Goal: Information Seeking & Learning: Learn about a topic

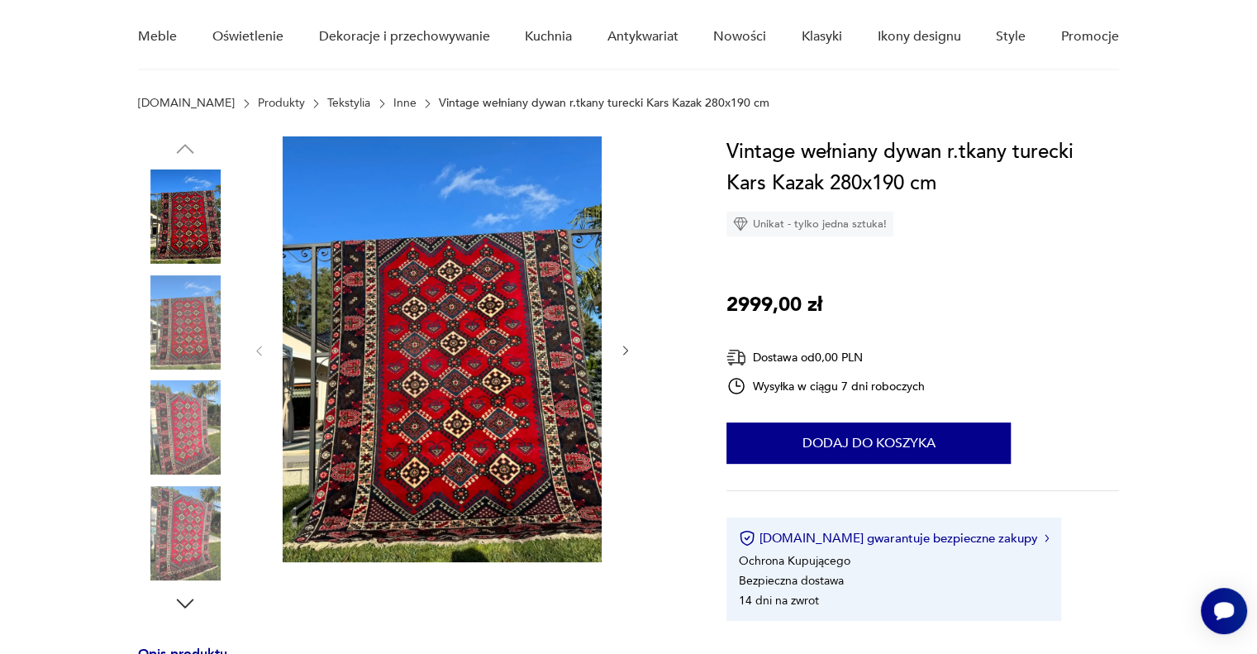
scroll to position [165, 0]
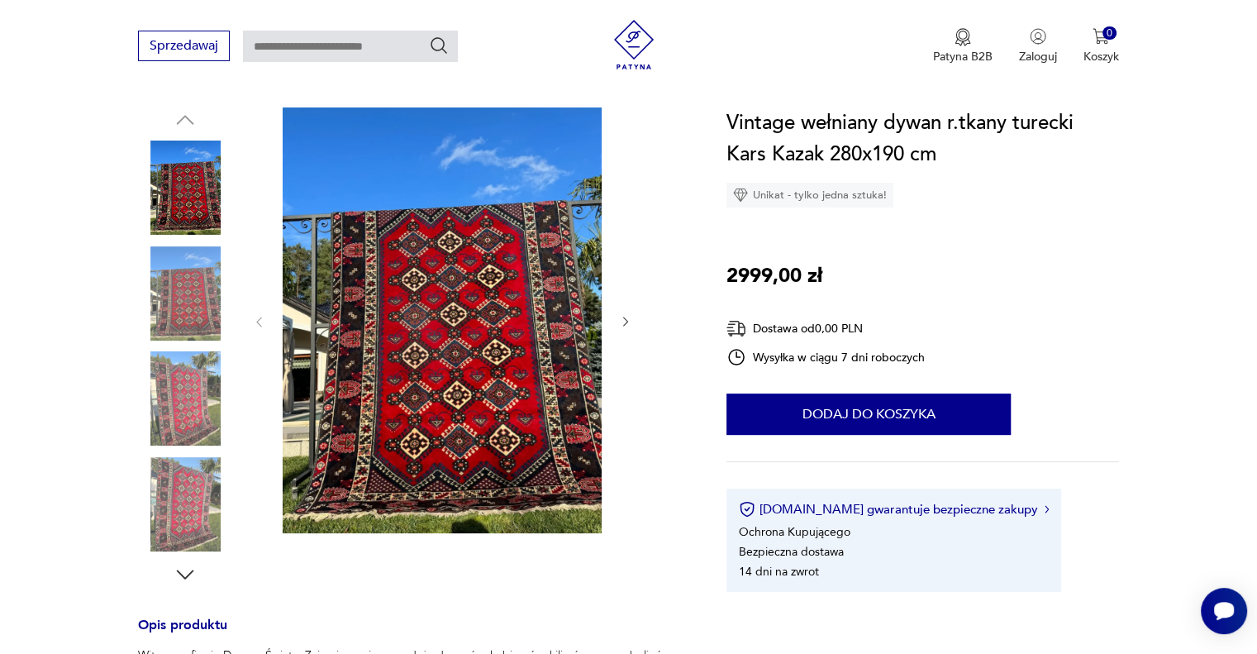
click at [216, 294] on img at bounding box center [185, 293] width 94 height 94
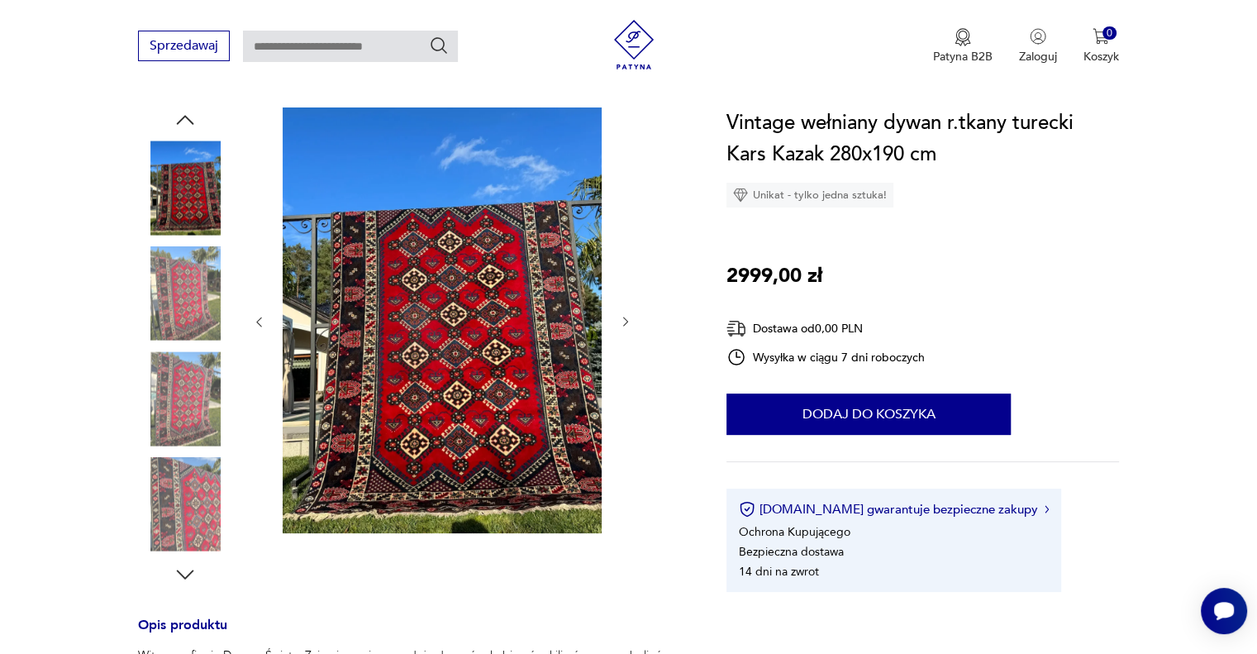
click at [198, 317] on img at bounding box center [185, 293] width 94 height 94
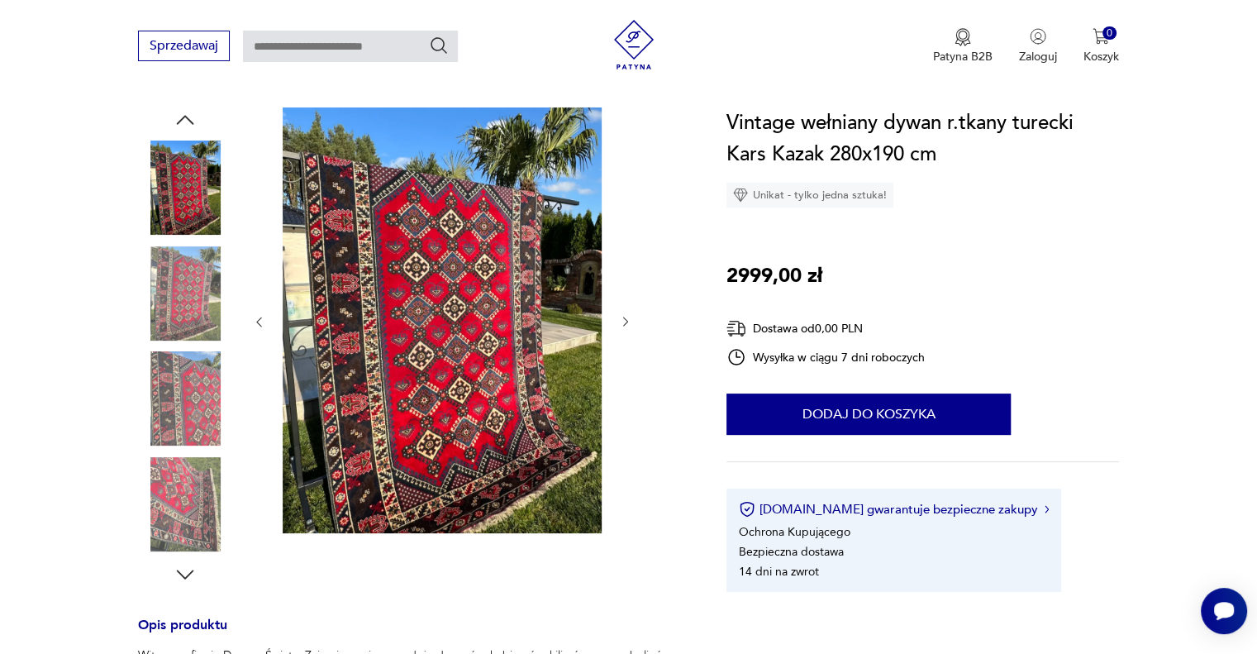
click at [350, 302] on img at bounding box center [442, 320] width 319 height 426
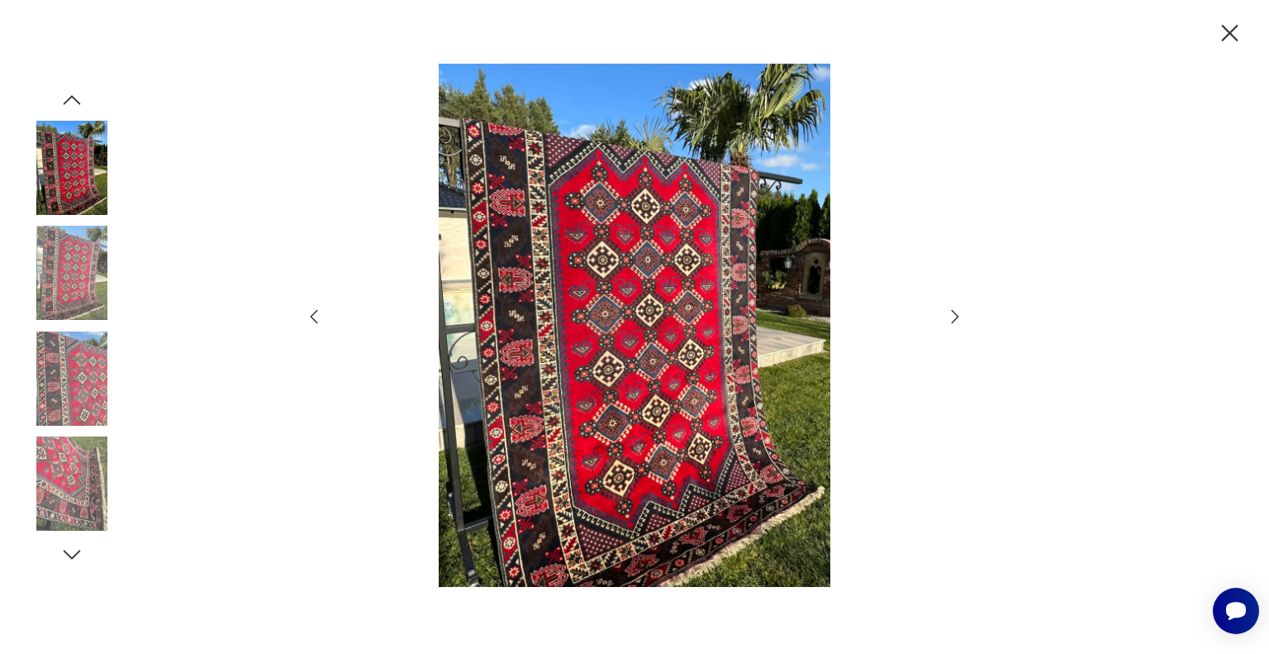
click at [960, 314] on icon "button" at bounding box center [955, 317] width 20 height 20
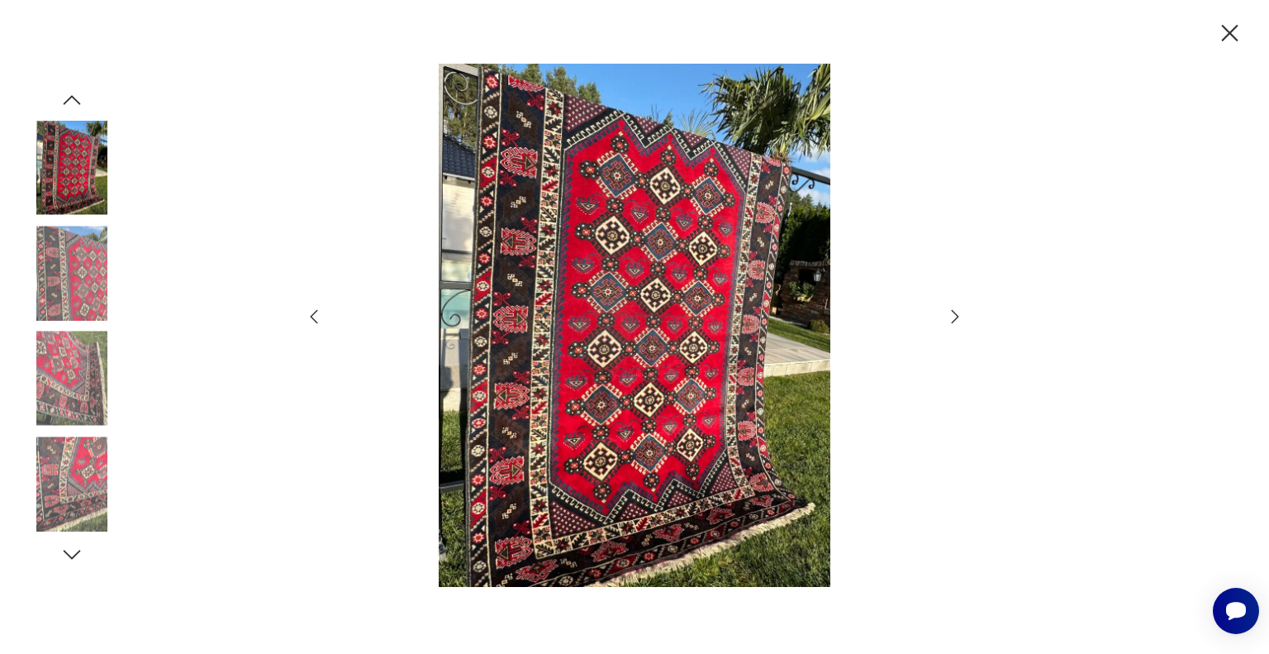
click at [960, 314] on icon "button" at bounding box center [955, 317] width 20 height 20
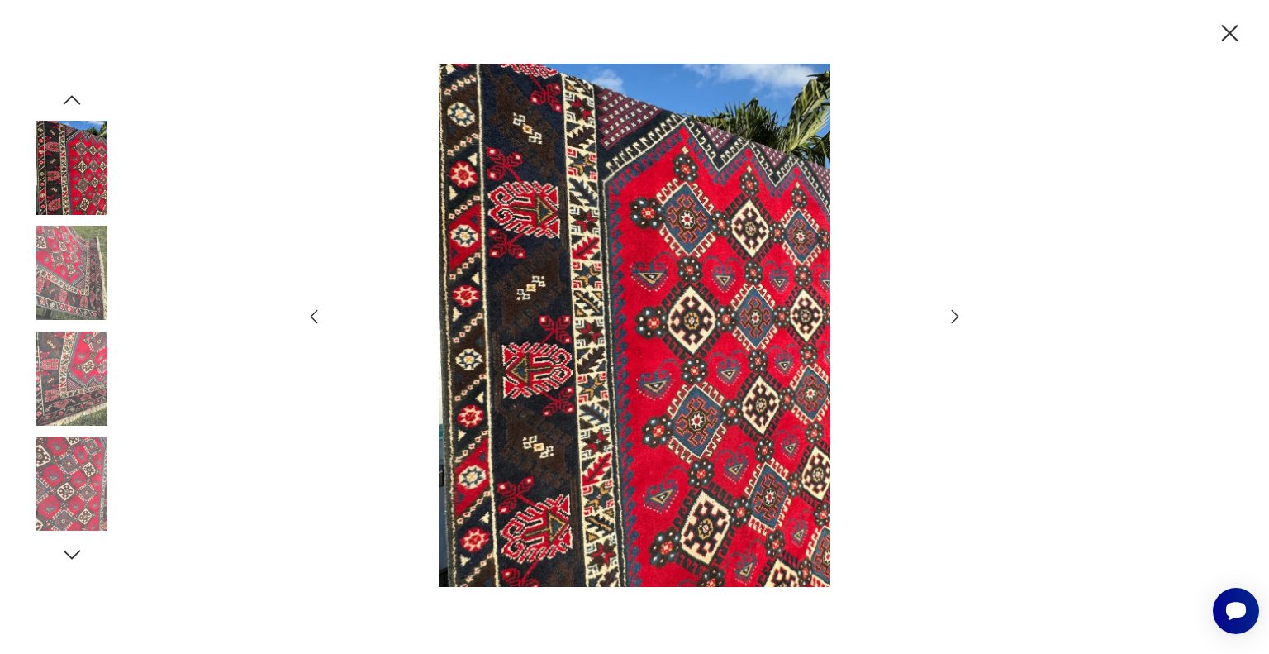
click at [960, 314] on icon "button" at bounding box center [955, 317] width 20 height 20
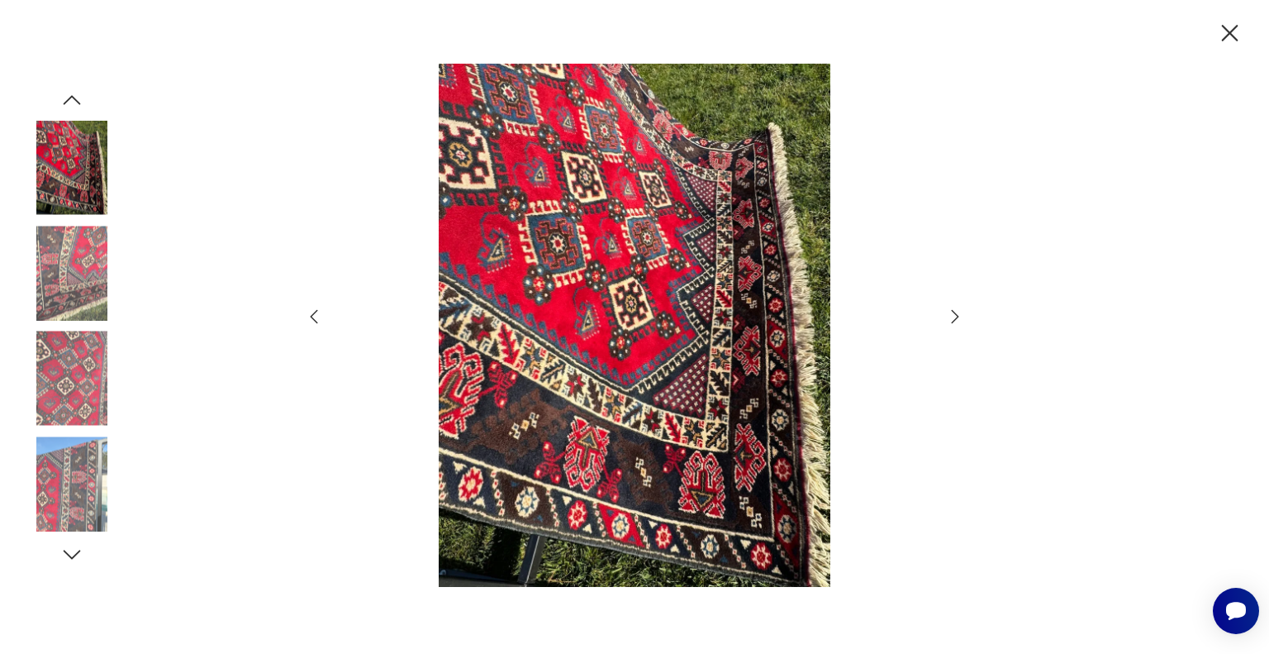
click at [960, 314] on icon "button" at bounding box center [955, 317] width 20 height 20
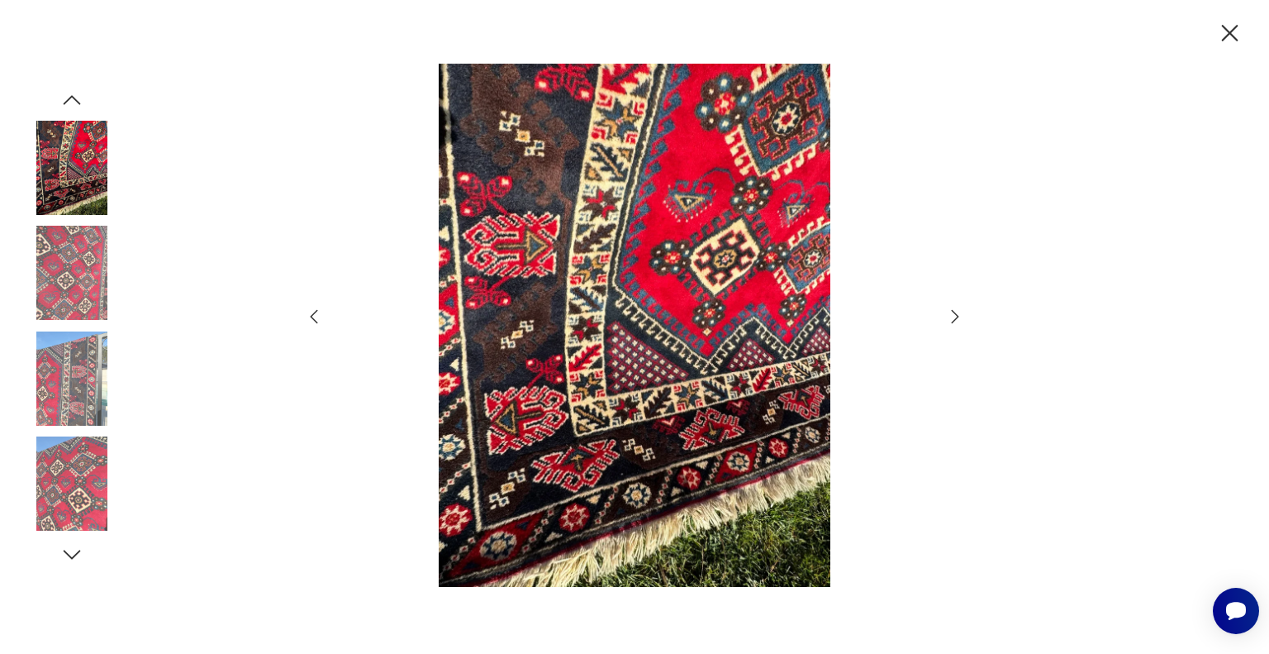
click at [960, 314] on icon "button" at bounding box center [955, 317] width 20 height 20
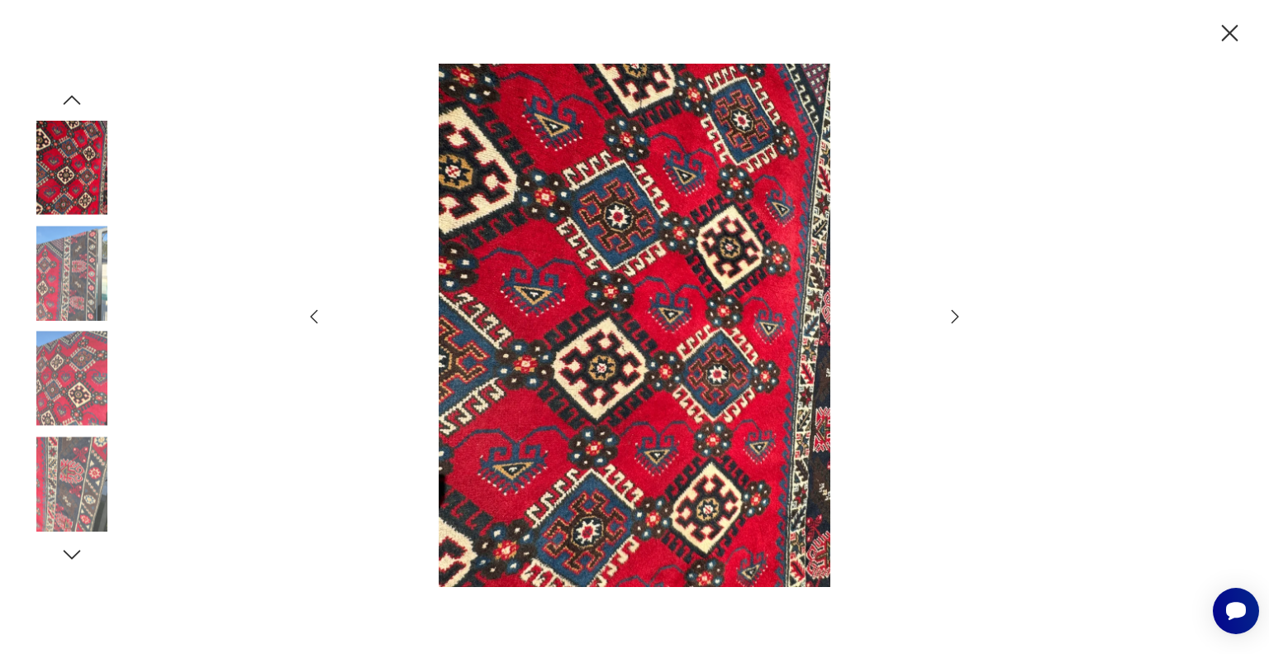
click at [960, 314] on icon "button" at bounding box center [955, 317] width 20 height 20
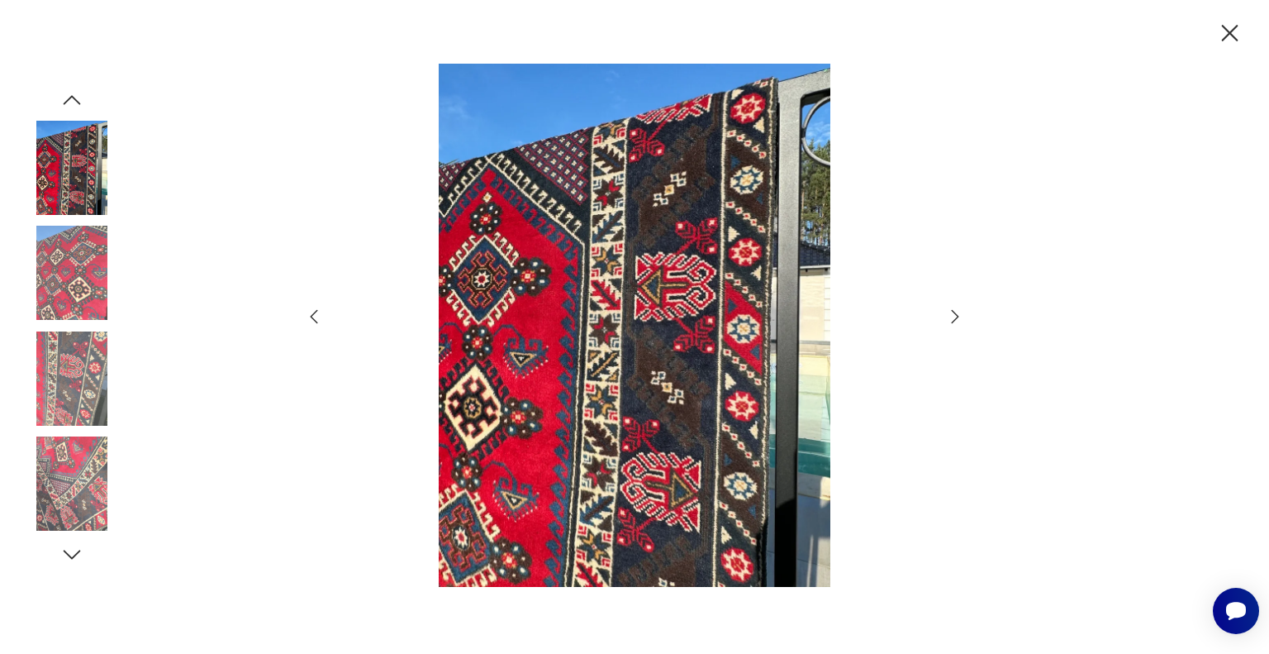
click at [960, 314] on icon "button" at bounding box center [955, 317] width 20 height 20
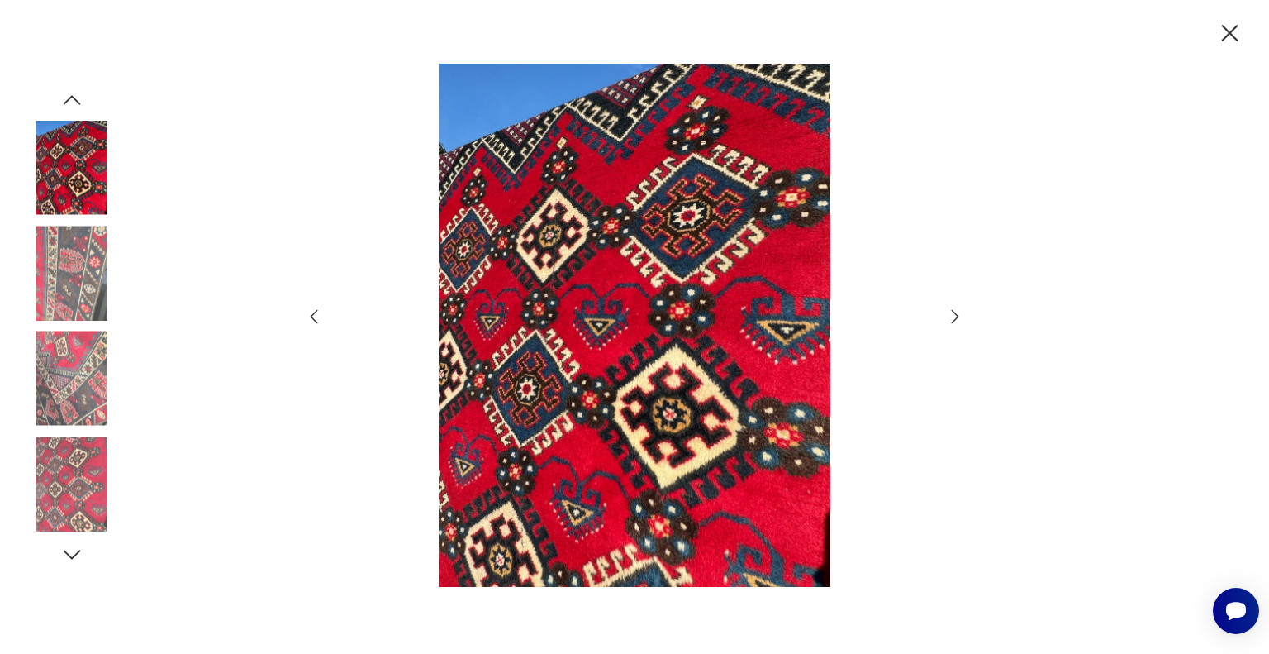
click at [1233, 40] on icon "button" at bounding box center [1230, 33] width 29 height 29
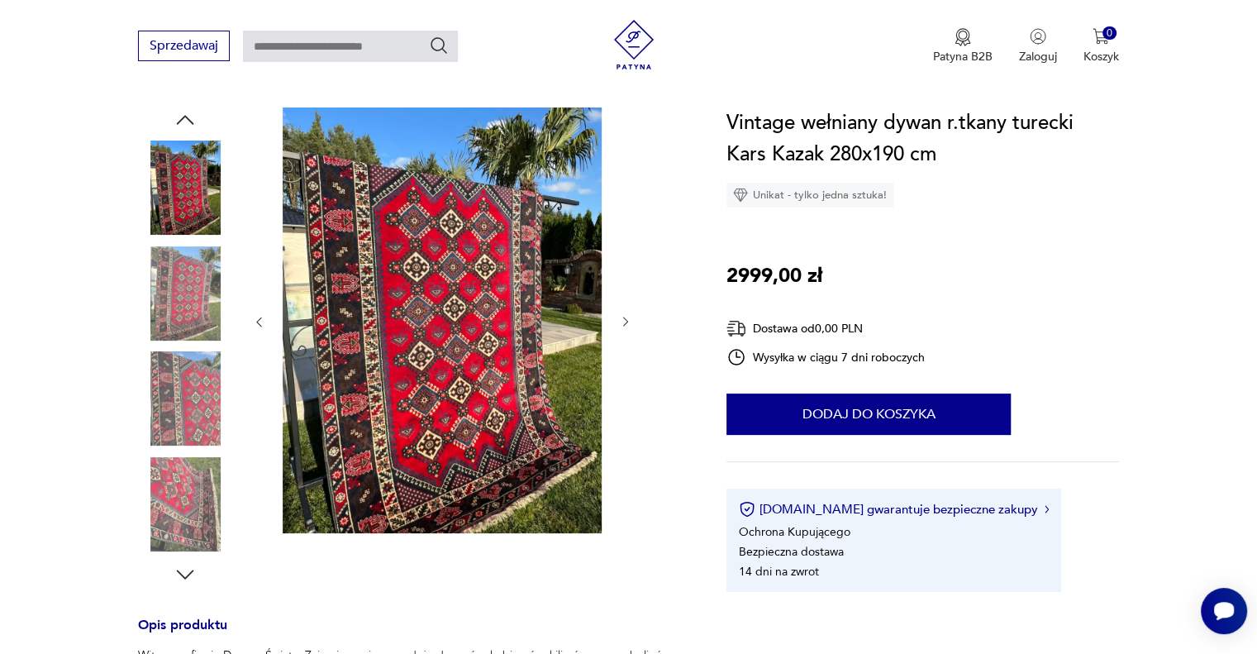
click at [184, 297] on img at bounding box center [185, 293] width 94 height 94
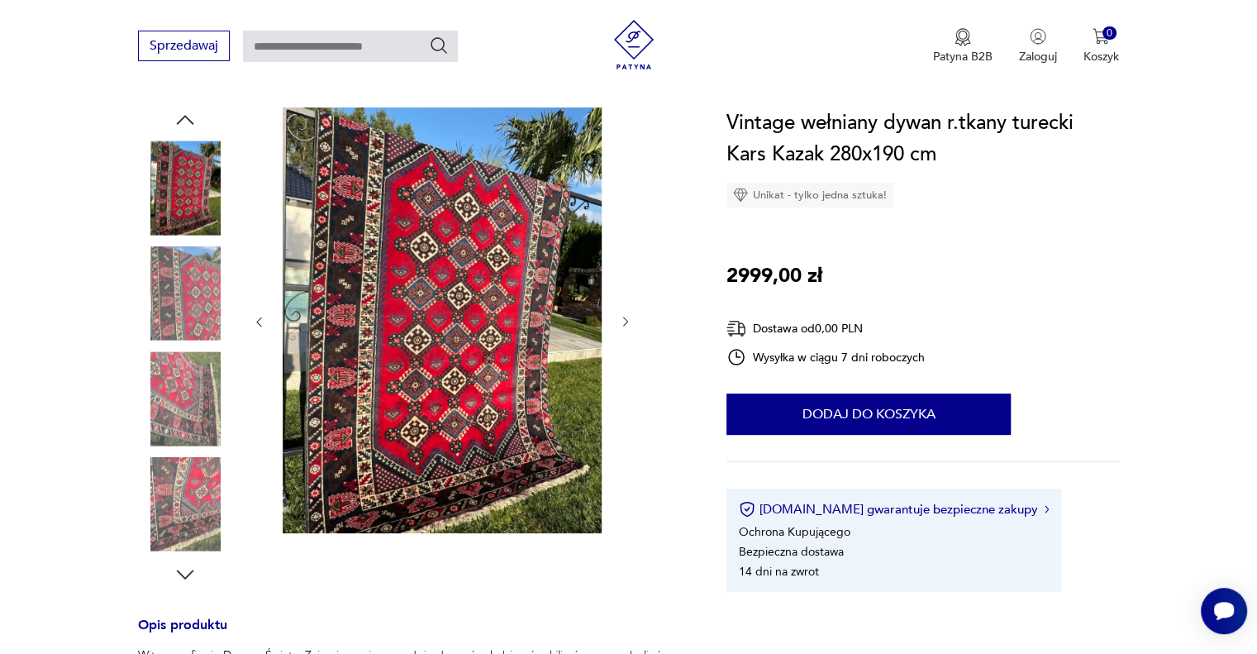
click at [203, 455] on div at bounding box center [185, 346] width 94 height 413
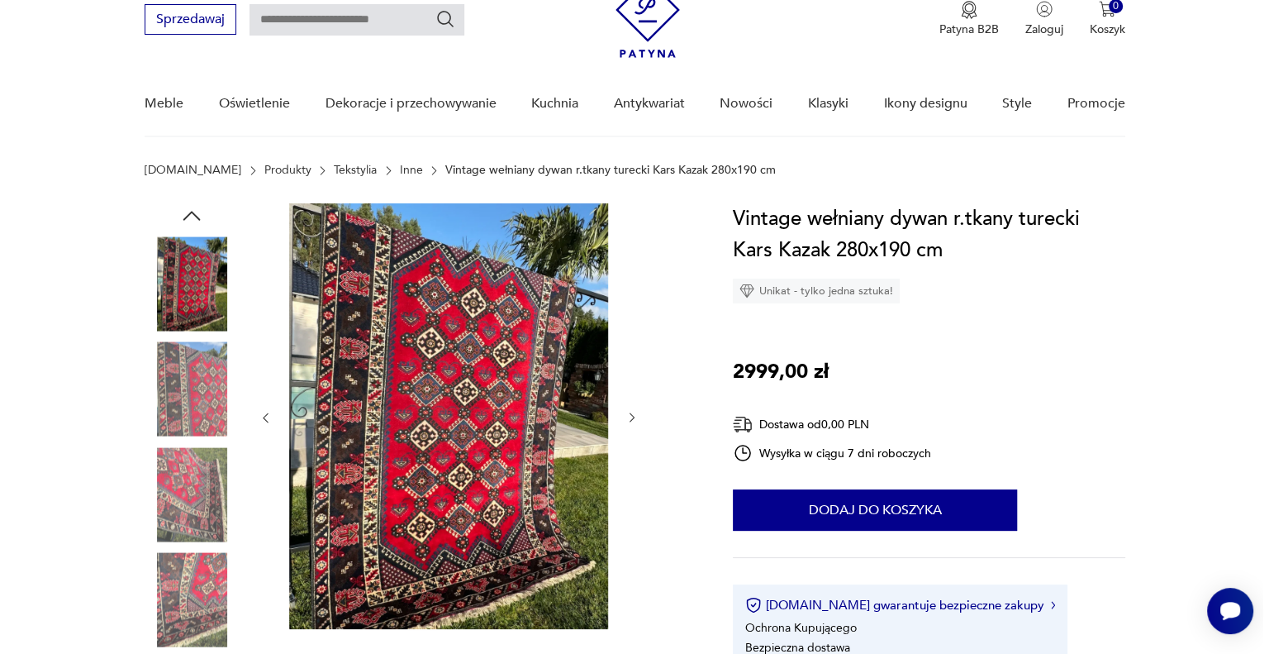
scroll to position [0, 0]
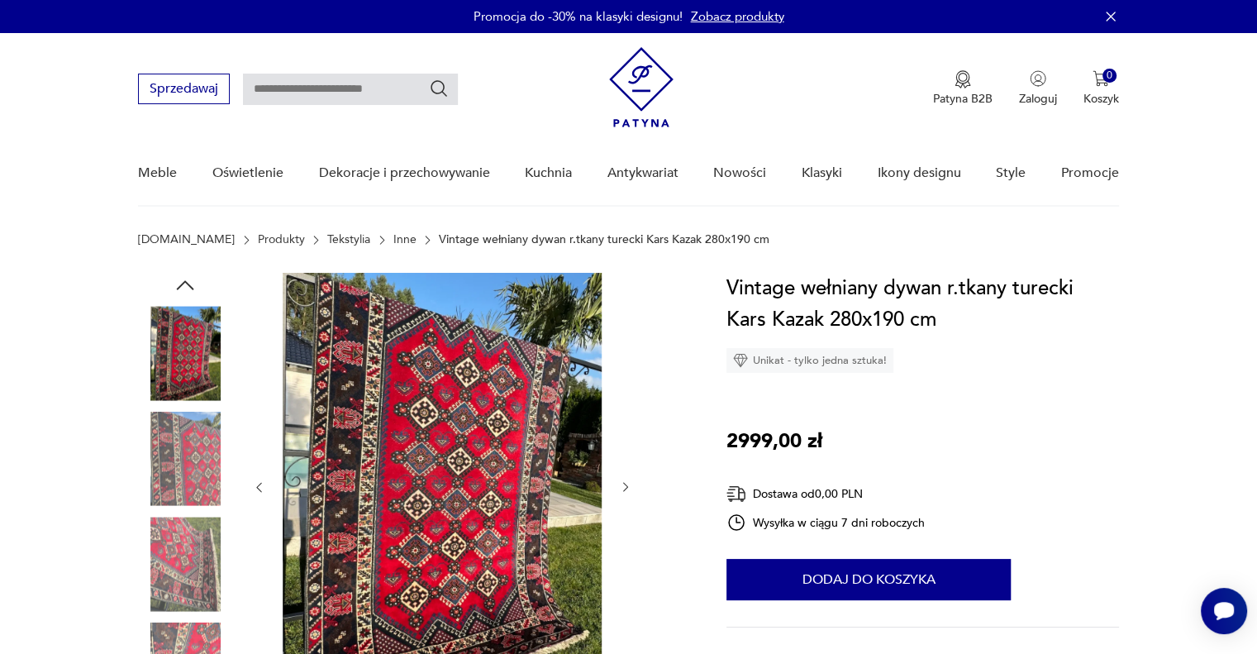
click at [188, 287] on icon "button" at bounding box center [185, 285] width 25 height 25
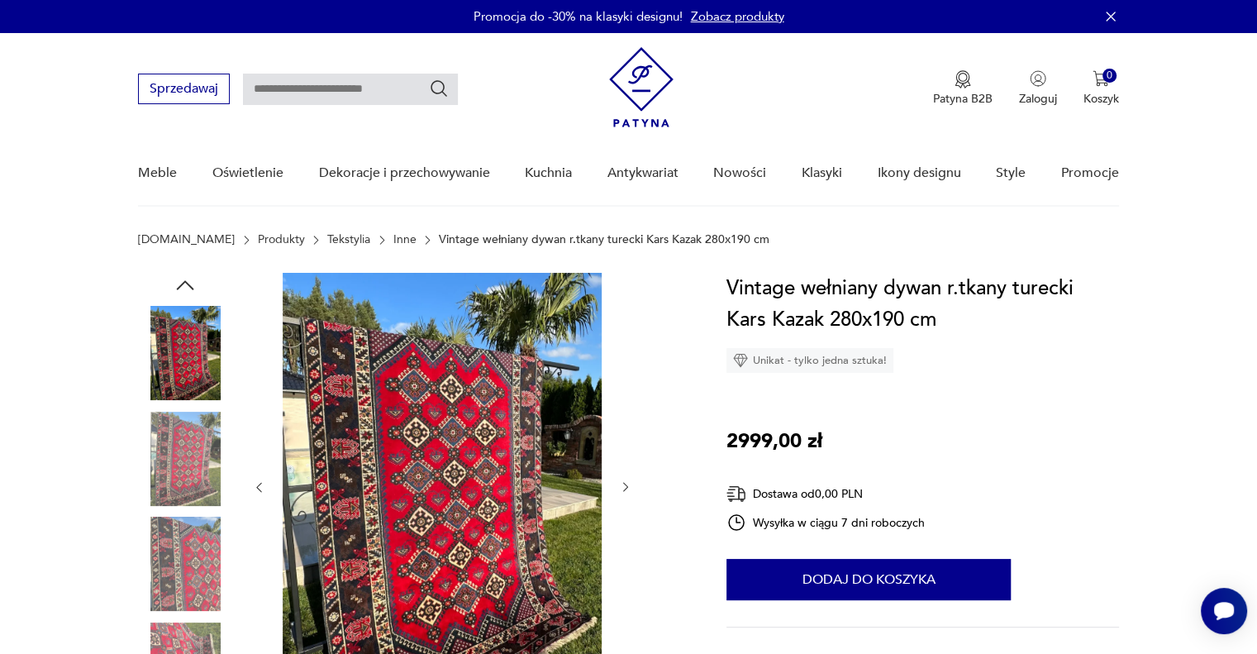
click at [188, 287] on icon "button" at bounding box center [185, 285] width 25 height 25
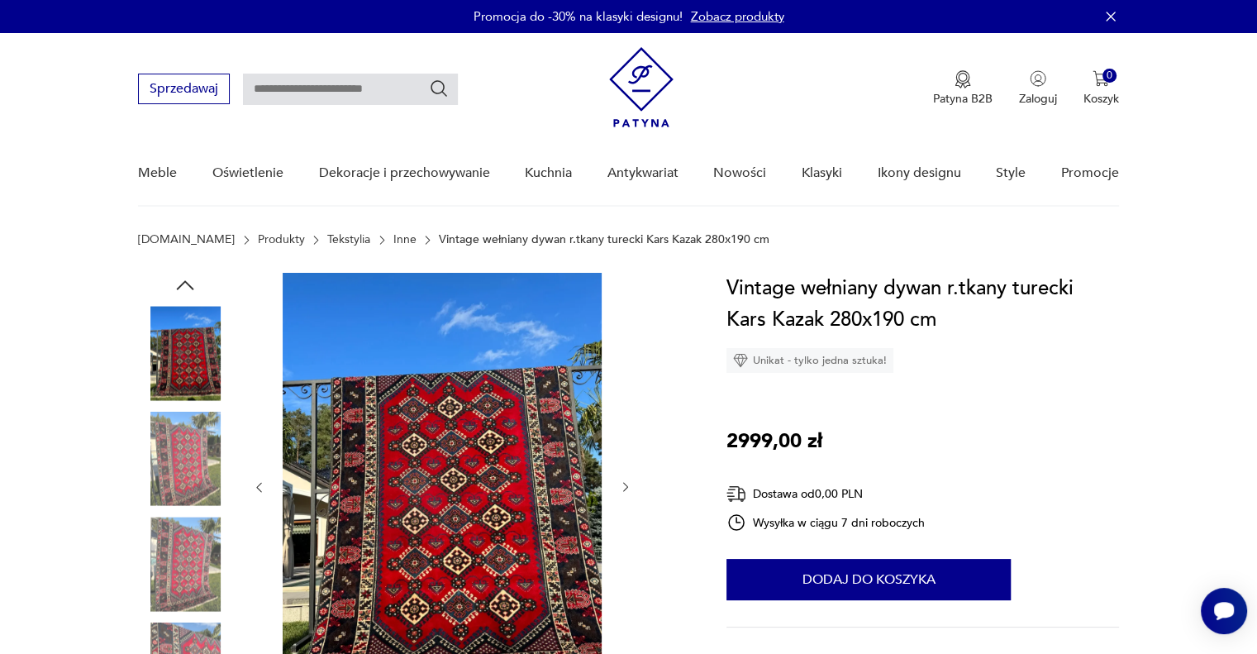
click at [188, 287] on icon "button" at bounding box center [185, 285] width 25 height 25
click at [188, 356] on img at bounding box center [185, 353] width 94 height 94
click at [479, 427] on img at bounding box center [442, 486] width 319 height 426
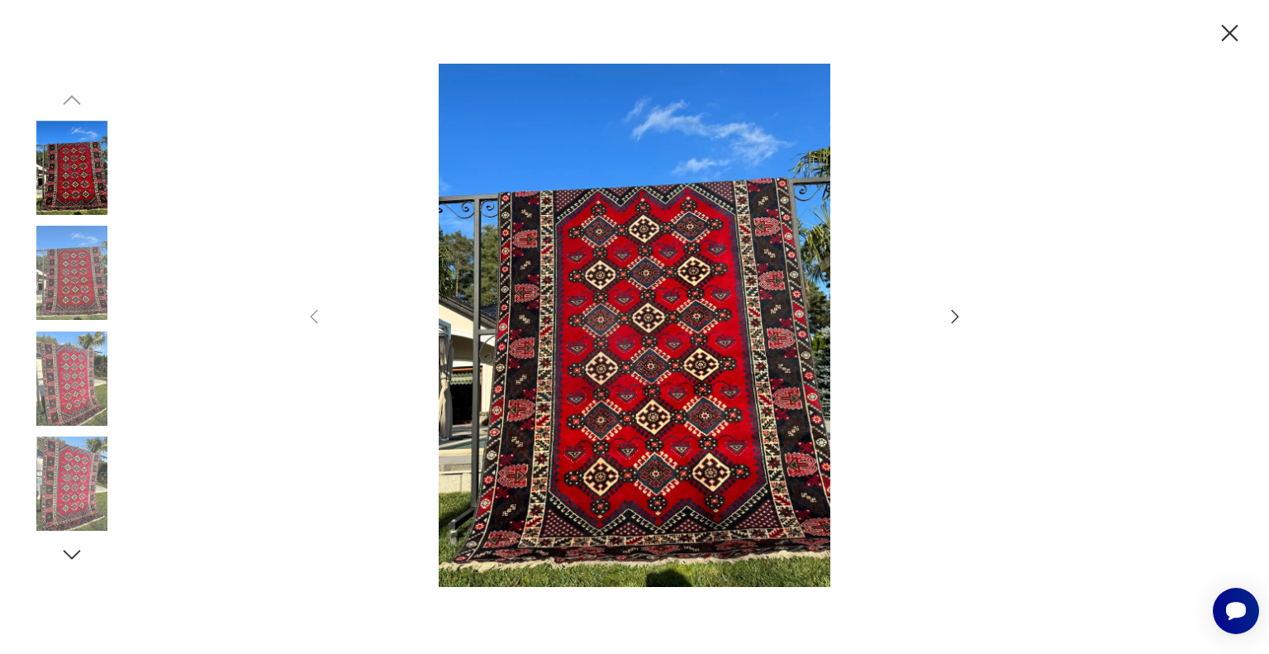
click at [952, 316] on icon "button" at bounding box center [955, 317] width 20 height 20
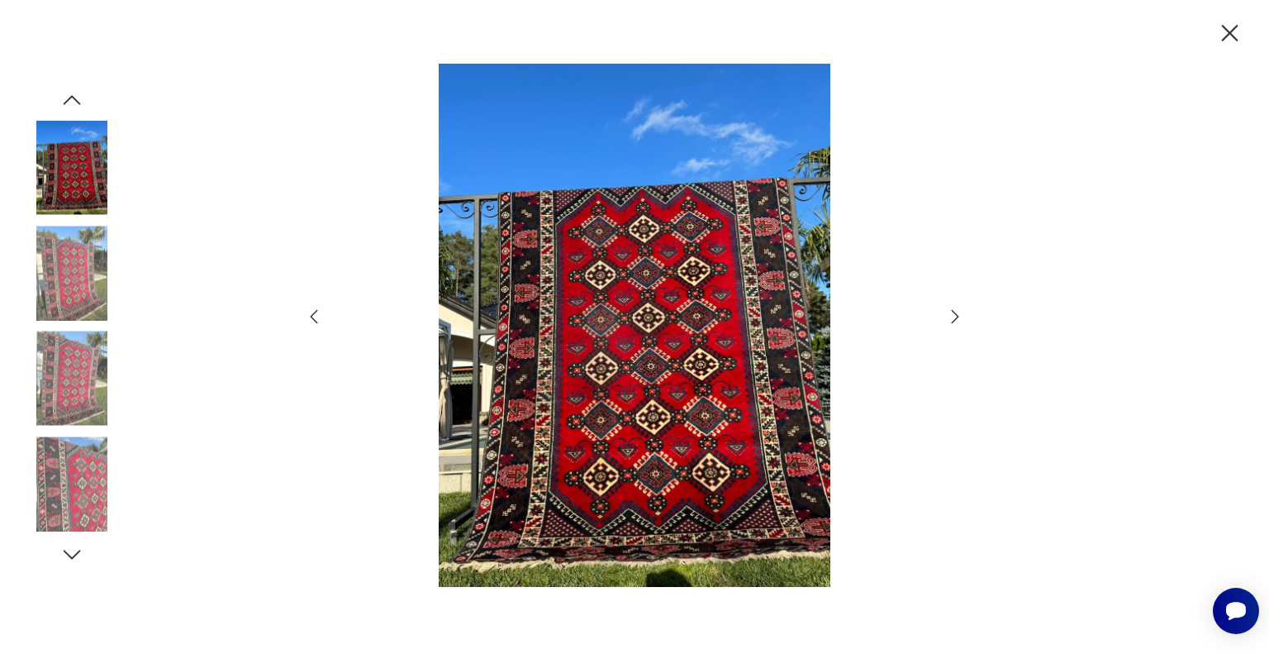
click at [952, 316] on icon "button" at bounding box center [955, 317] width 20 height 20
